Goal: Register for event/course

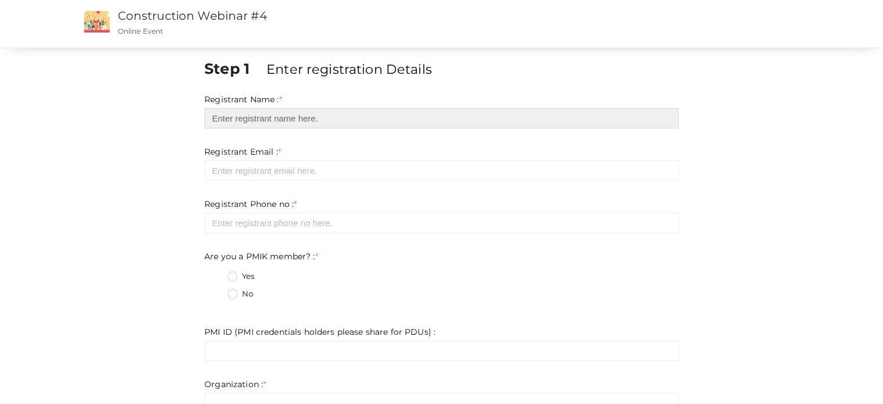
click at [249, 120] on input "text" at bounding box center [441, 118] width 474 height 20
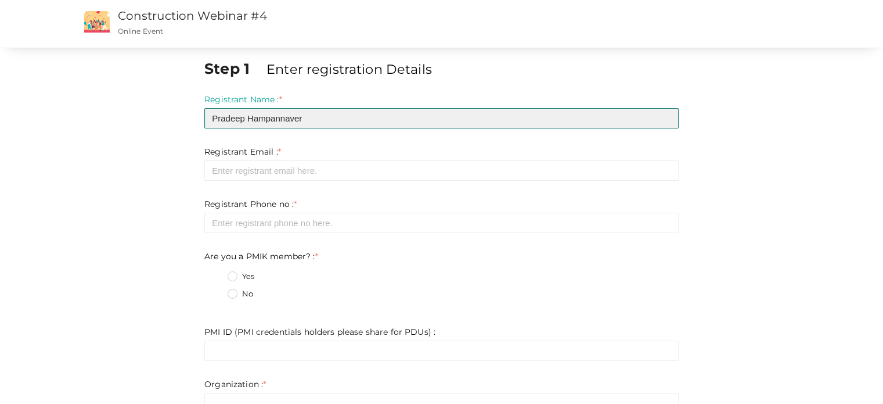
type input "Pradeep Hampannaver"
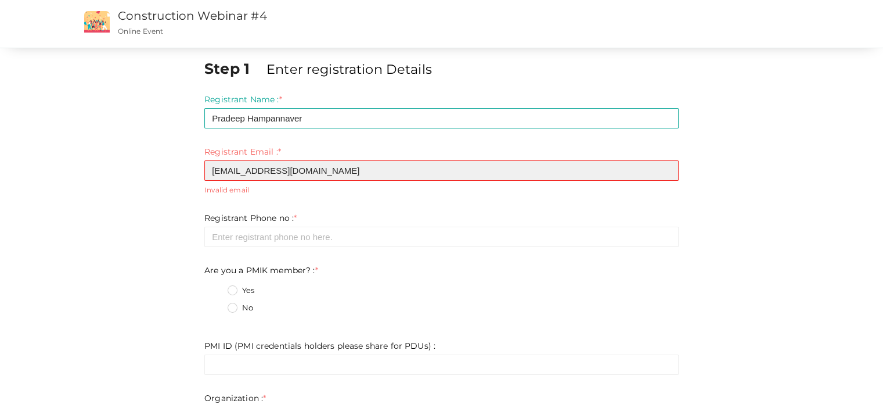
type input "[EMAIL_ADDRESS][DOMAIN_NAME]"
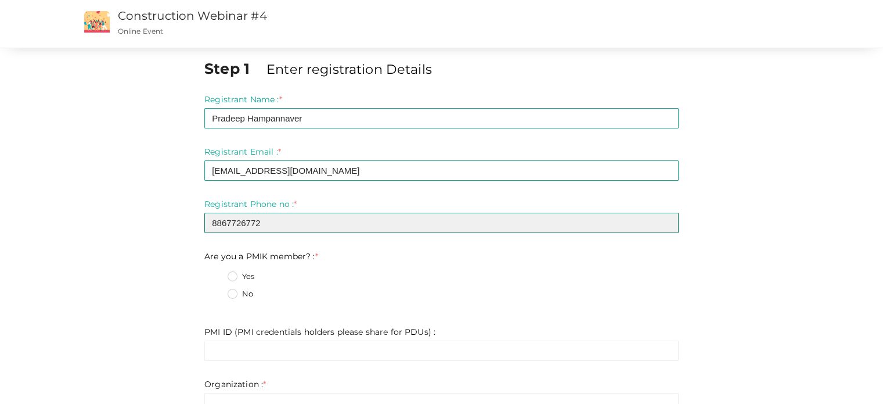
type input "8867726772"
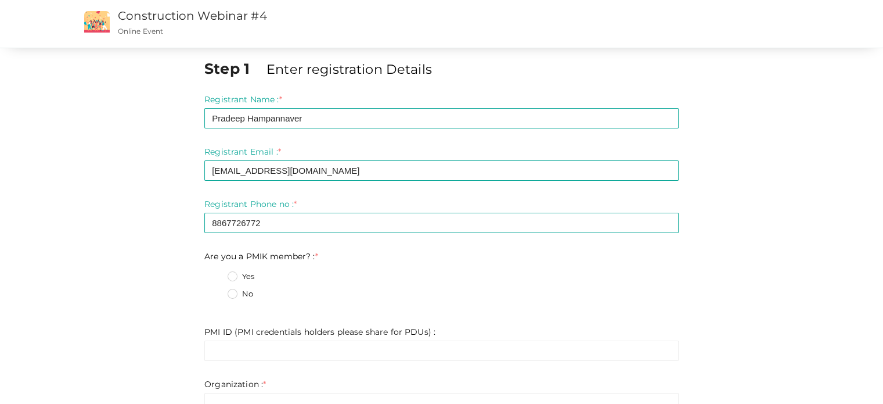
click at [231, 294] on label "No" at bounding box center [241, 294] width 26 height 12
click at [216, 290] on member\?\+1 "No" at bounding box center [216, 290] width 0 height 0
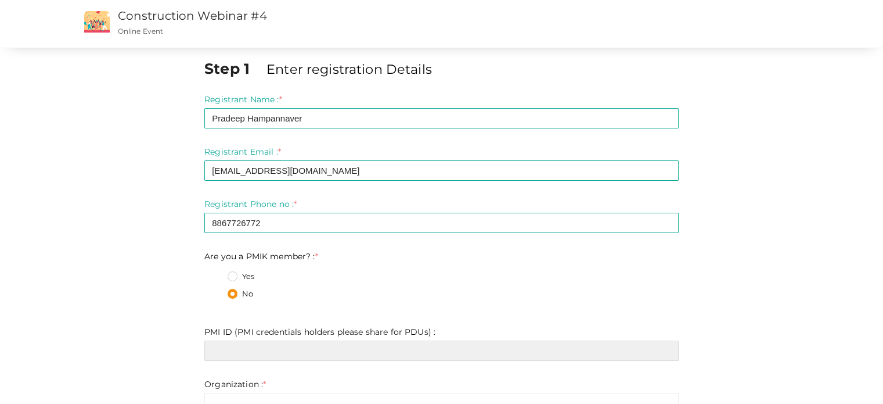
click at [232, 348] on input "text" at bounding box center [441, 350] width 474 height 20
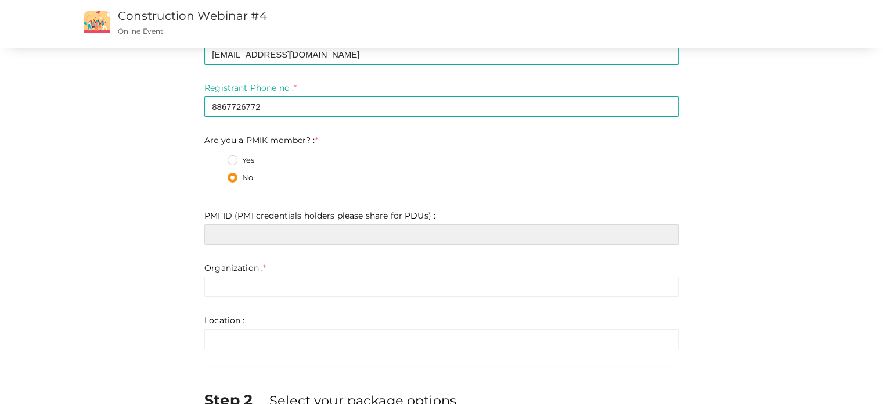
scroll to position [174, 0]
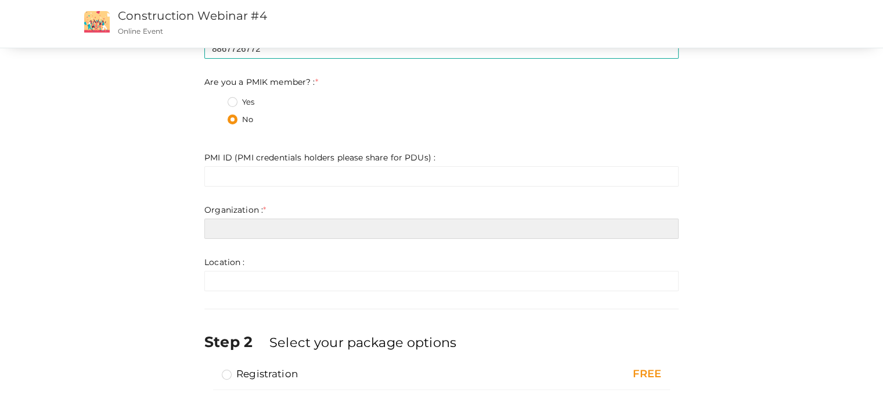
click at [269, 230] on input "text" at bounding box center [441, 228] width 474 height 20
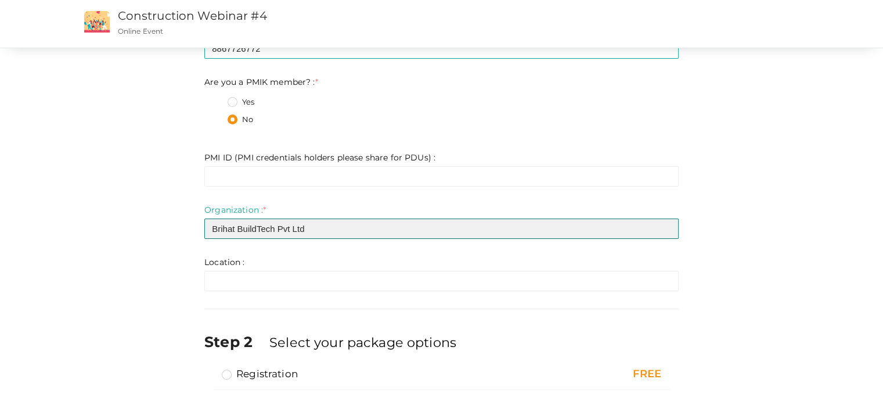
type input "Brihat BuildTech Pvt Ltd"
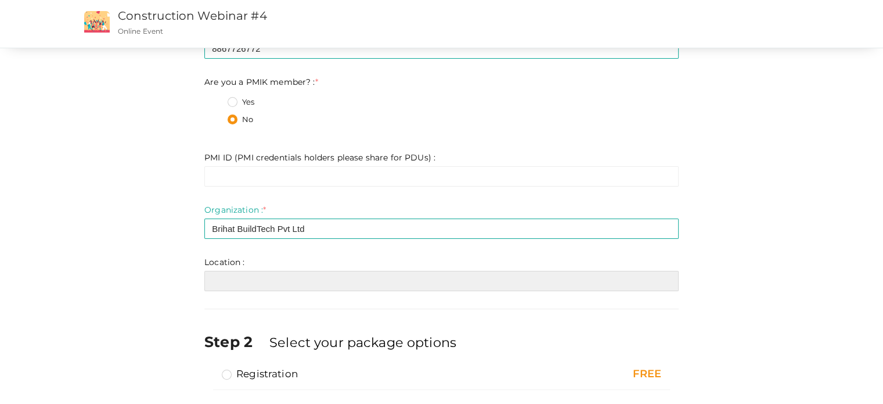
type input "M"
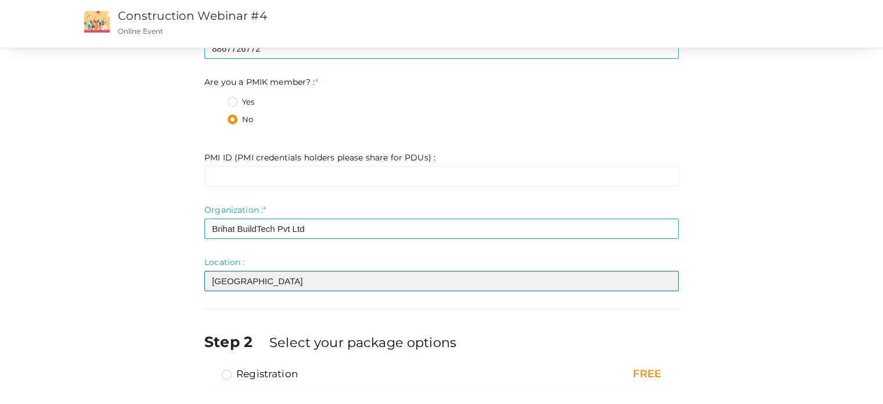
scroll to position [238, 0]
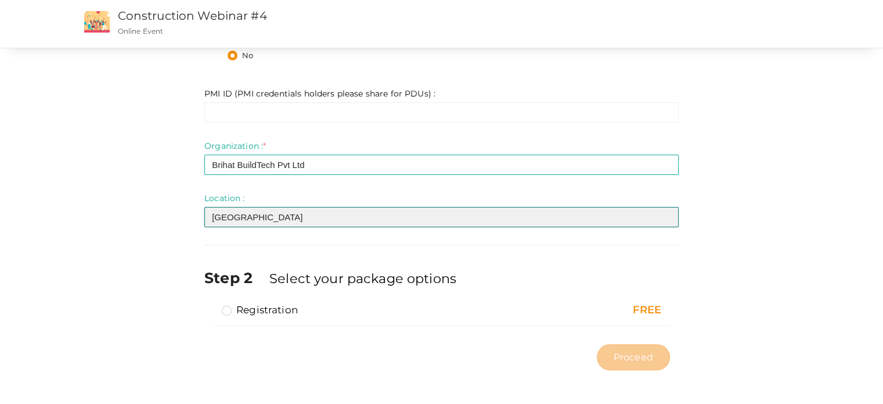
type input "[GEOGRAPHIC_DATA]"
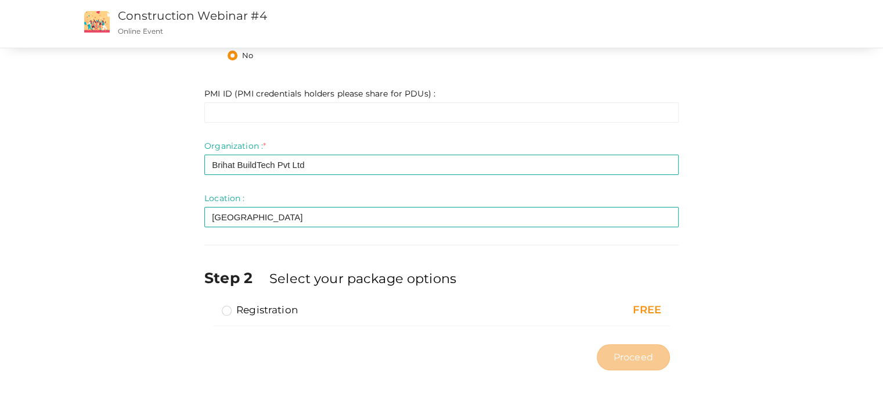
click at [224, 307] on label "Registration" at bounding box center [260, 310] width 76 height 14
click at [210, 305] on input "Registration" at bounding box center [210, 305] width 0 height 0
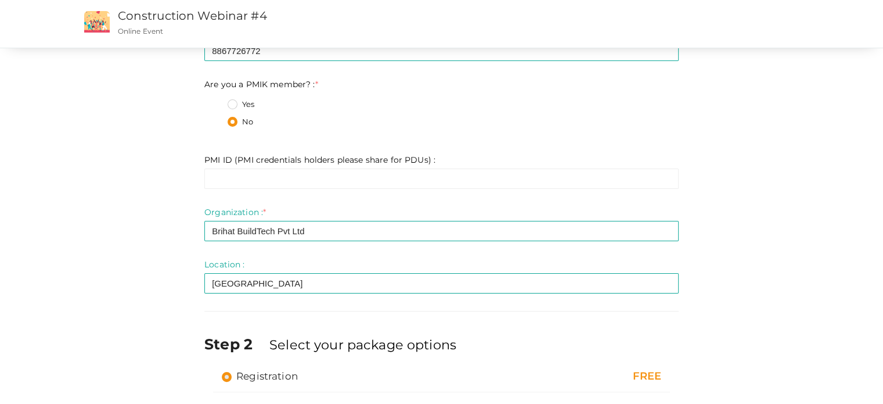
scroll to position [122, 0]
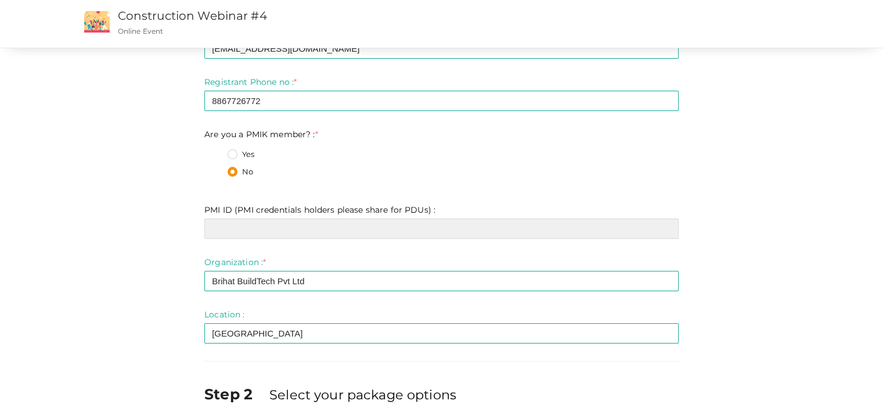
click at [283, 225] on input "text" at bounding box center [441, 228] width 474 height 20
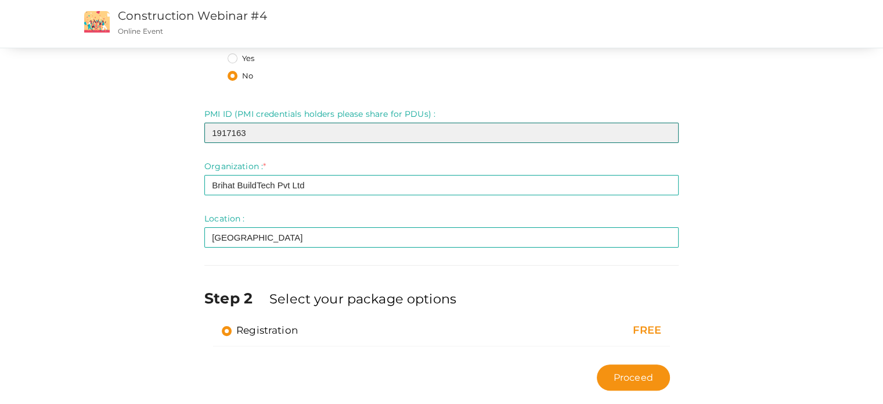
scroll to position [238, 0]
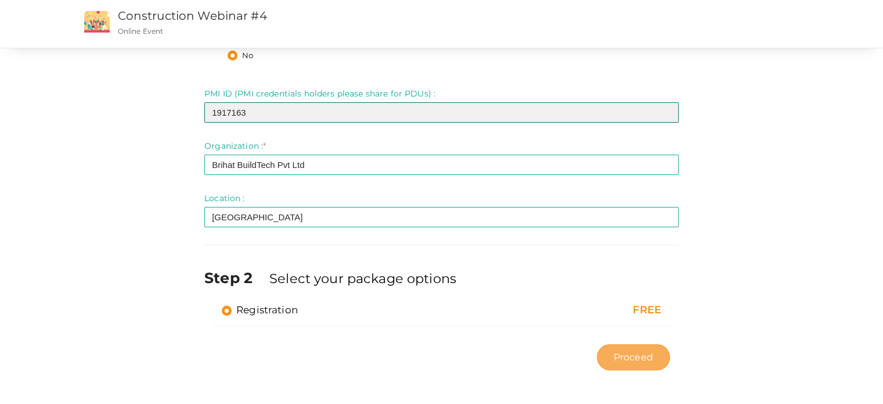
type input "1917163"
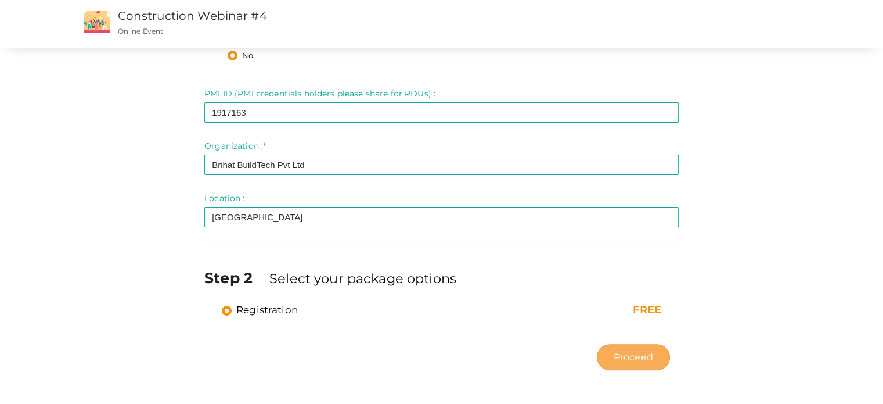
click at [639, 361] on span "Proceed" at bounding box center [633, 356] width 39 height 13
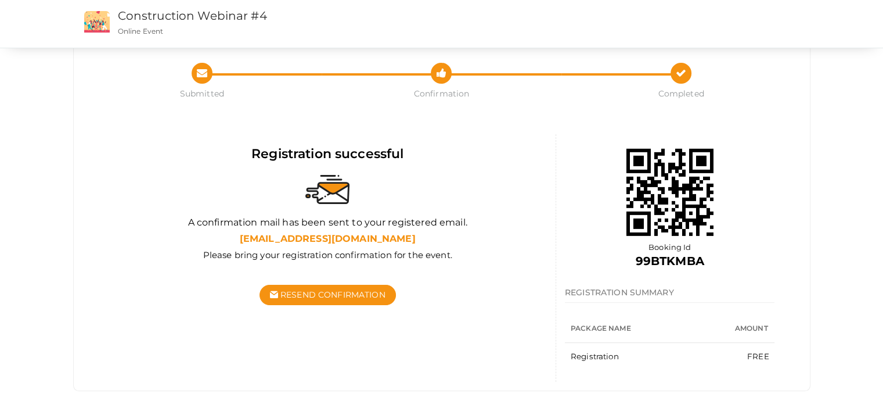
scroll to position [44, 0]
